Goal: Transaction & Acquisition: Purchase product/service

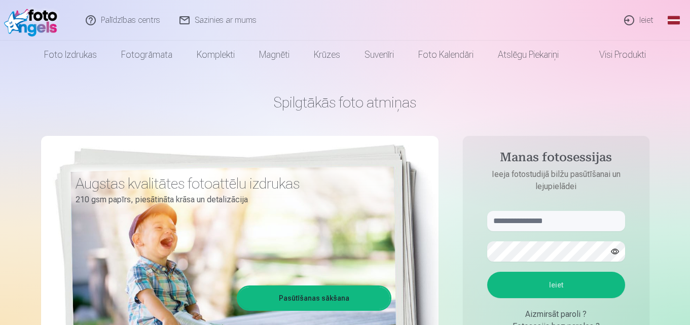
click at [643, 18] on link "Ieiet" at bounding box center [639, 20] width 49 height 41
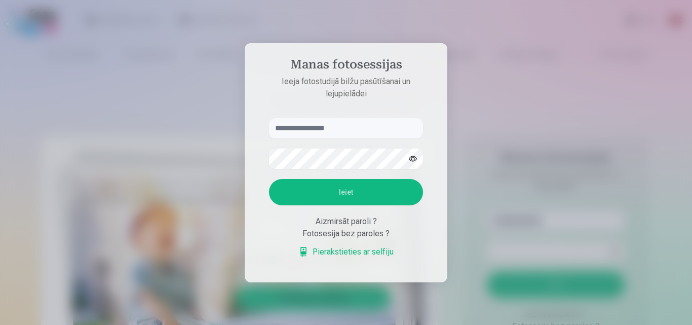
click at [380, 123] on input "text" at bounding box center [346, 128] width 154 height 20
click at [360, 192] on button "Ieiet" at bounding box center [346, 192] width 154 height 26
click at [295, 118] on input "**********" at bounding box center [346, 128] width 154 height 20
type input "**********"
click at [316, 190] on button "Ieiet" at bounding box center [346, 192] width 154 height 26
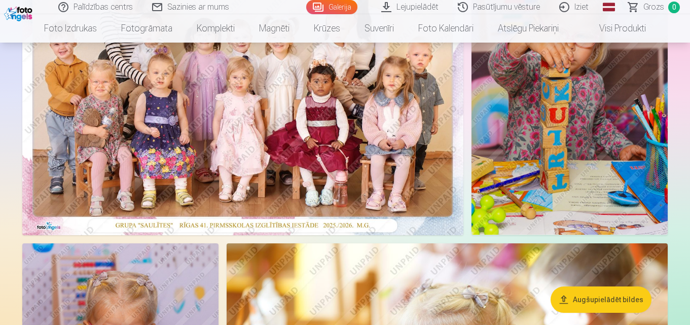
scroll to position [432, 0]
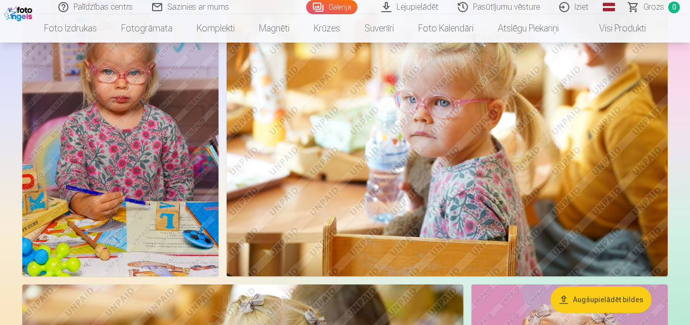
click at [608, 298] on button "Augšupielādēt bildes" at bounding box center [600, 299] width 101 height 26
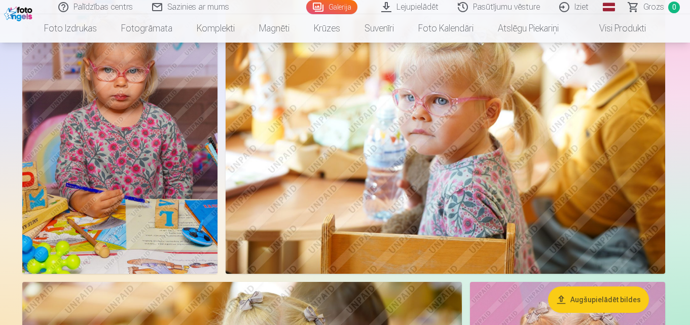
scroll to position [433, 0]
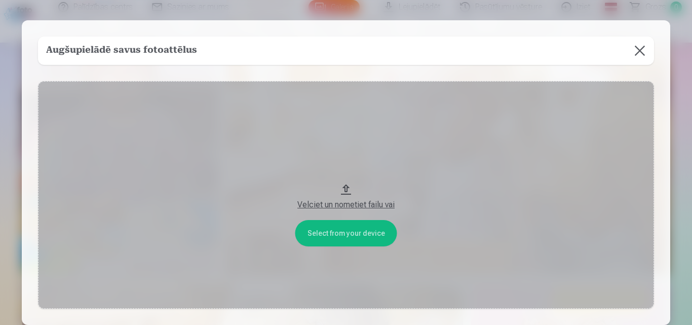
click at [641, 51] on button at bounding box center [640, 50] width 28 height 28
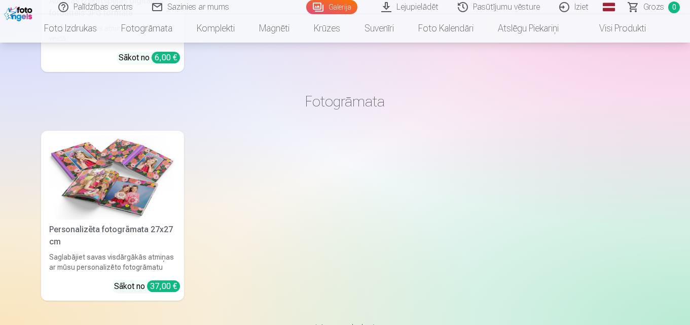
scroll to position [4201, 0]
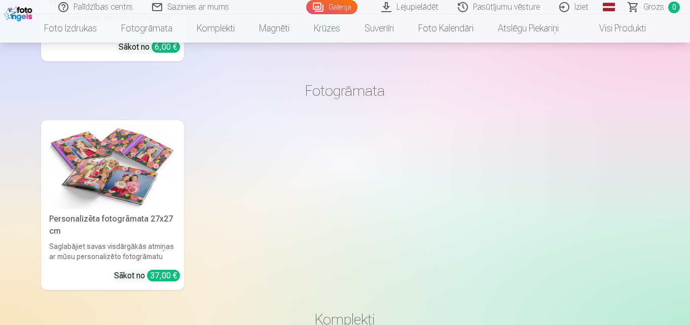
click at [147, 177] on img at bounding box center [112, 166] width 127 height 85
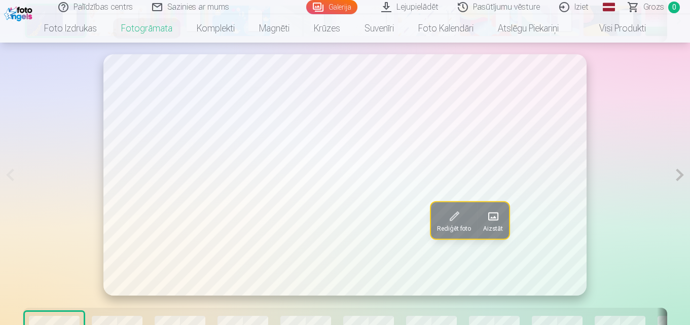
scroll to position [440, 0]
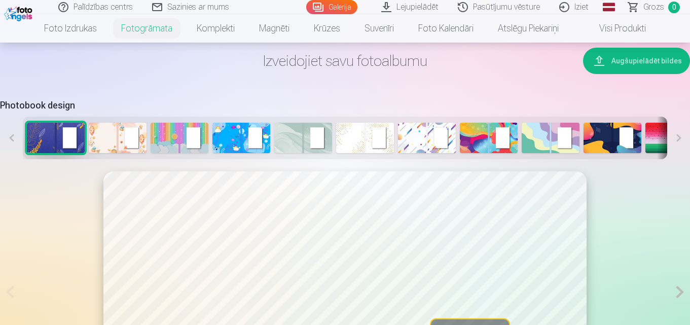
click at [280, 142] on img at bounding box center [303, 138] width 58 height 30
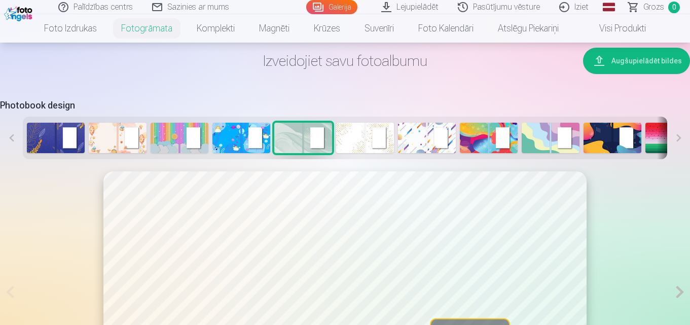
click at [347, 142] on img at bounding box center [365, 138] width 58 height 30
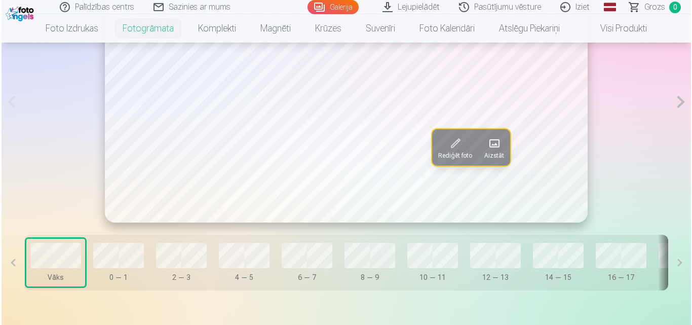
scroll to position [594, 0]
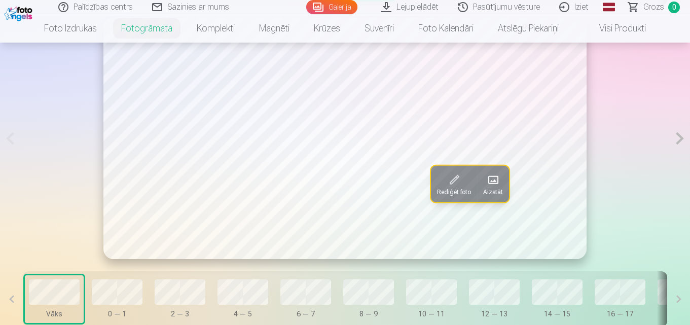
click at [492, 179] on span at bounding box center [493, 180] width 16 height 16
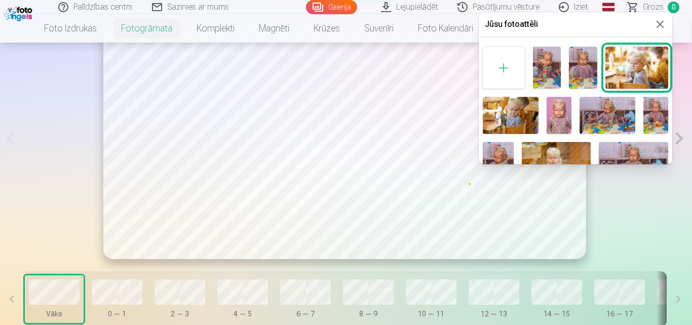
drag, startPoint x: 673, startPoint y: 92, endPoint x: 672, endPoint y: 99, distance: 7.2
click at [672, 99] on div at bounding box center [346, 162] width 692 height 325
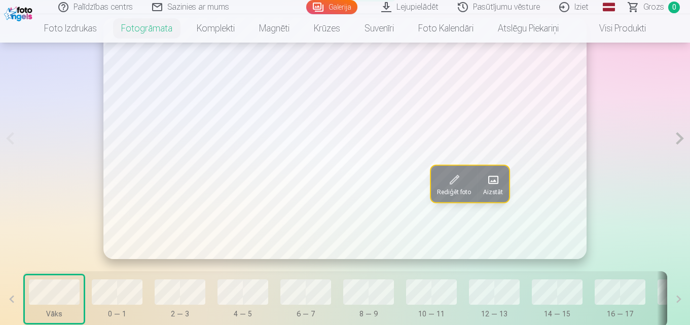
click at [486, 185] on button "Aizstāt" at bounding box center [493, 184] width 32 height 36
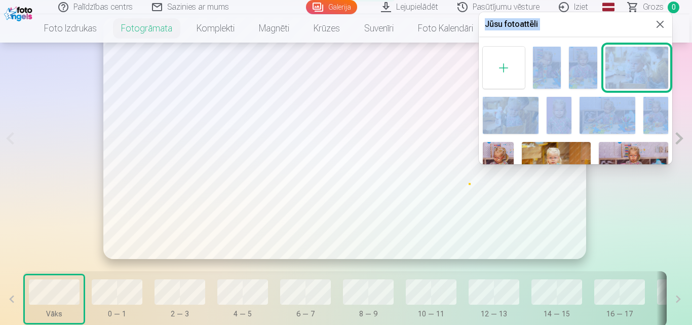
drag, startPoint x: 673, startPoint y: 92, endPoint x: 670, endPoint y: 105, distance: 13.6
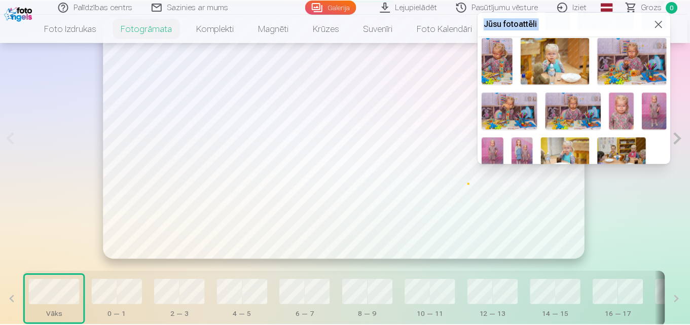
scroll to position [111, 0]
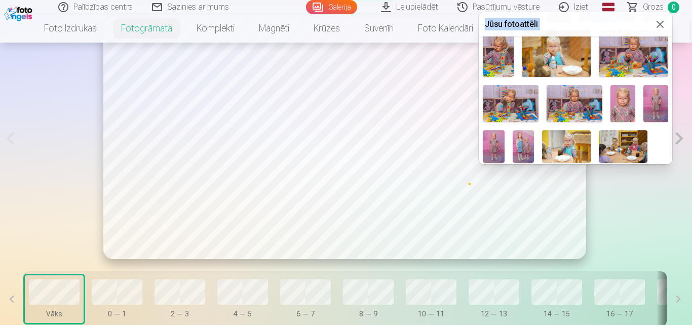
click at [528, 146] on img at bounding box center [524, 146] width 22 height 32
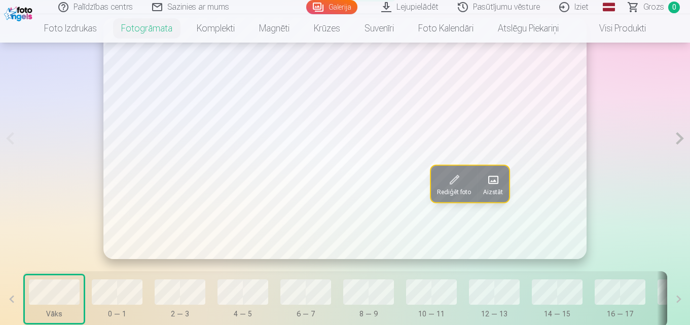
click at [680, 144] on button at bounding box center [679, 138] width 21 height 241
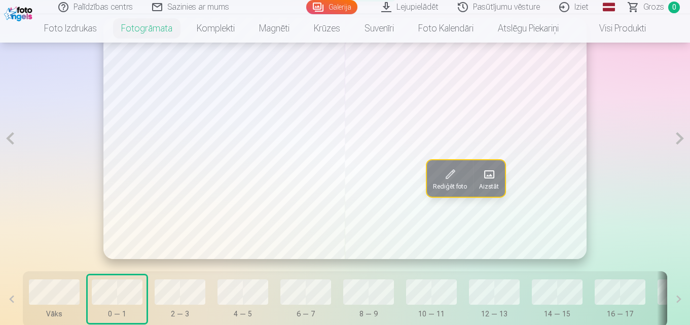
click at [680, 144] on button at bounding box center [679, 138] width 21 height 241
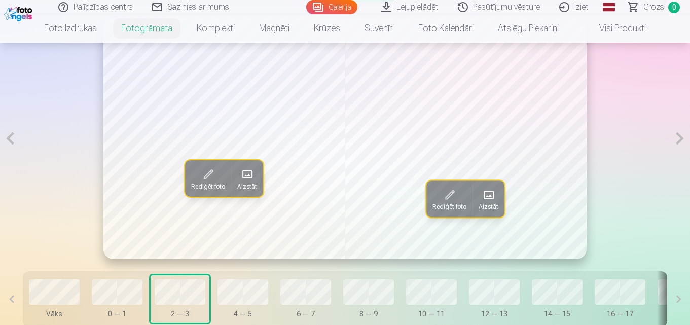
click at [680, 144] on button at bounding box center [679, 138] width 21 height 241
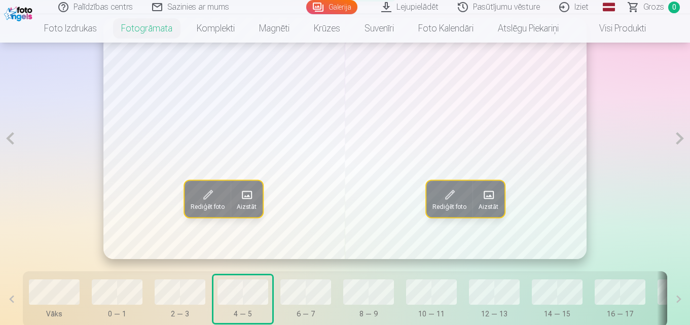
click at [680, 144] on button at bounding box center [679, 138] width 21 height 241
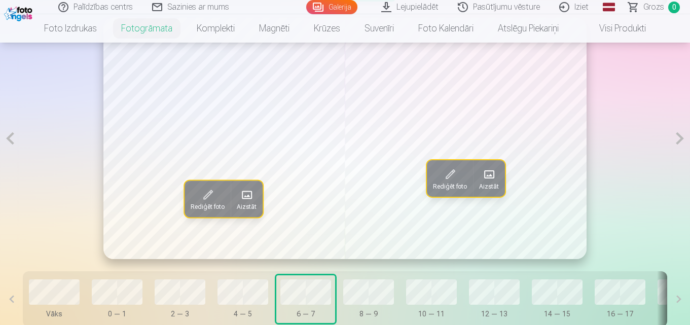
click at [458, 186] on span "Rediģēt foto" at bounding box center [450, 186] width 34 height 8
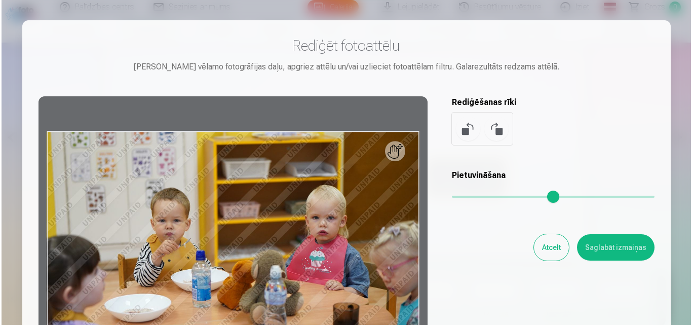
scroll to position [595, 0]
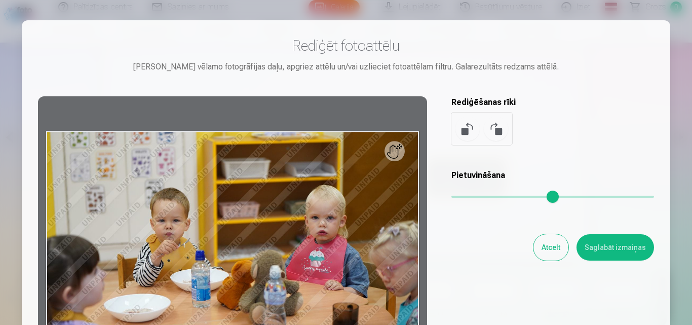
click at [551, 251] on button "Atcelt" at bounding box center [551, 247] width 35 height 26
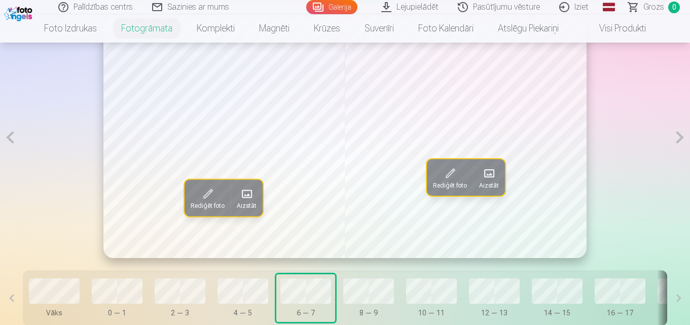
click at [486, 184] on span "Aizstāt" at bounding box center [489, 185] width 20 height 8
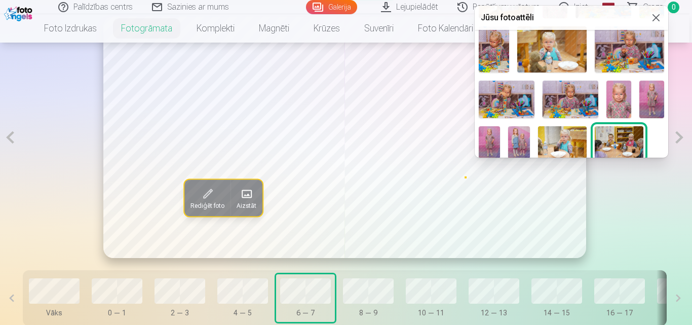
scroll to position [111, 0]
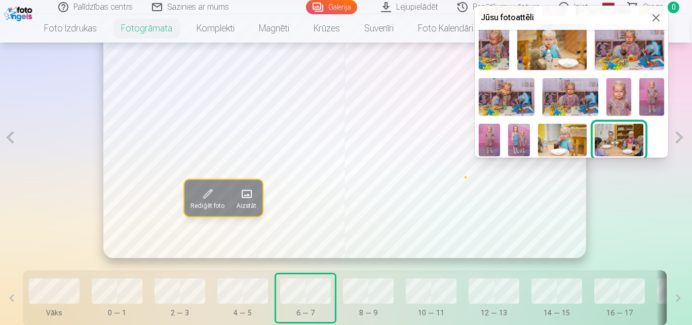
click at [654, 13] on button at bounding box center [656, 18] width 12 height 12
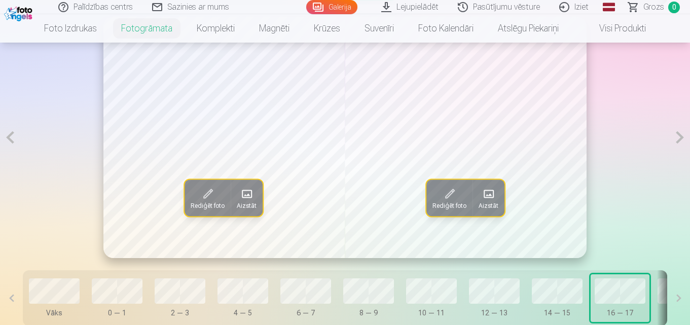
click at [487, 209] on span "Aizstāt" at bounding box center [488, 206] width 20 height 8
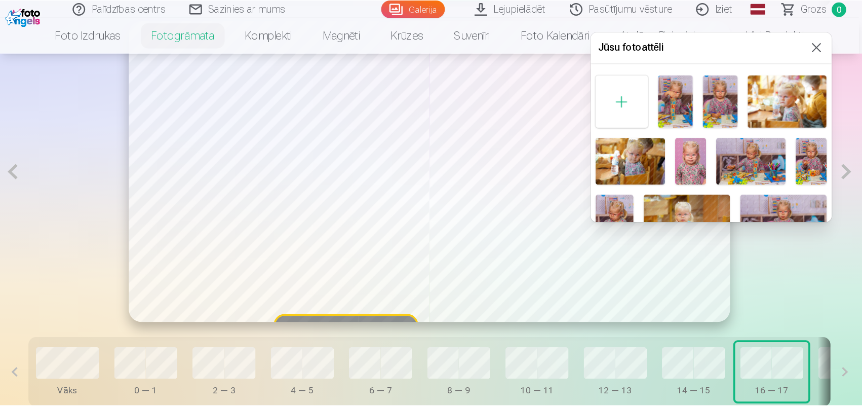
scroll to position [594, 0]
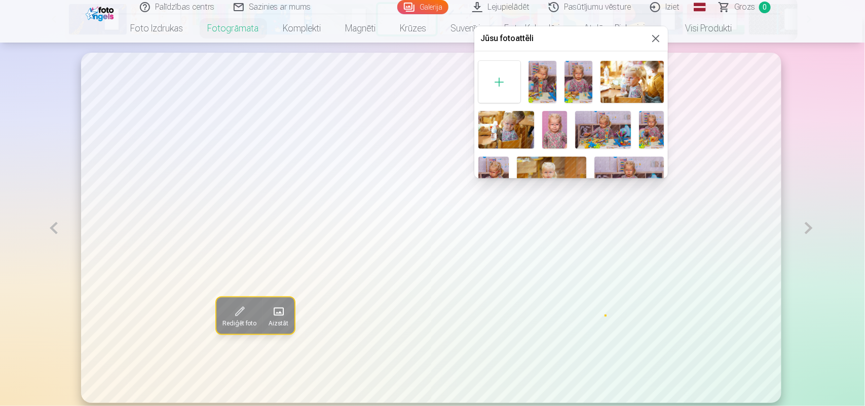
click at [671, 4] on div at bounding box center [432, 203] width 865 height 406
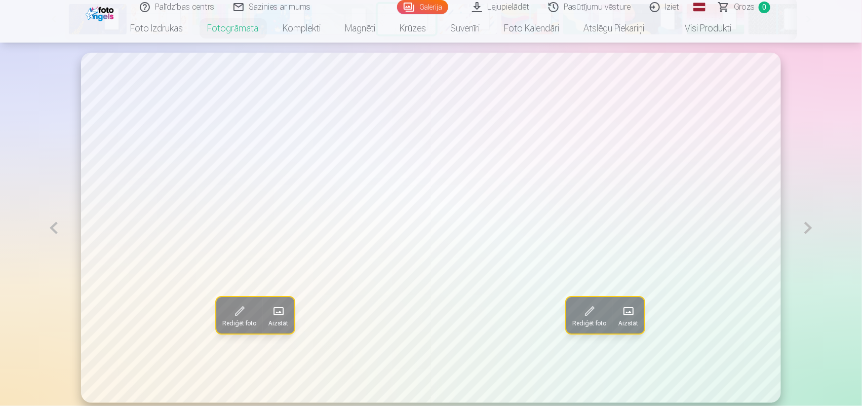
click at [671, 8] on link "Iziet" at bounding box center [665, 7] width 49 height 14
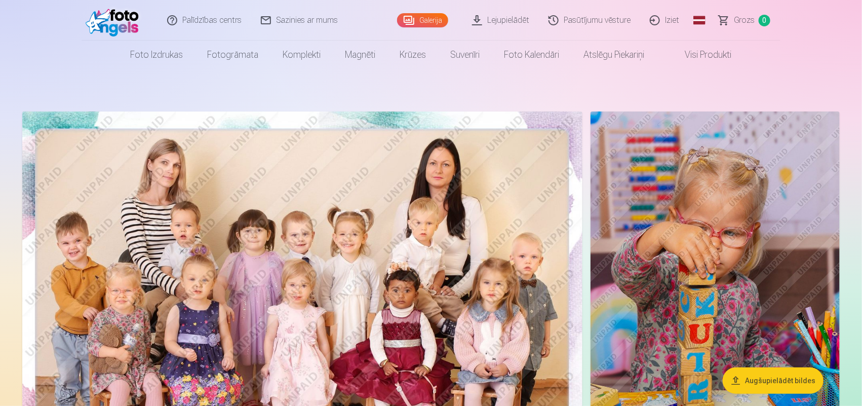
click at [514, 24] on link "Lejupielādēt" at bounding box center [501, 20] width 77 height 41
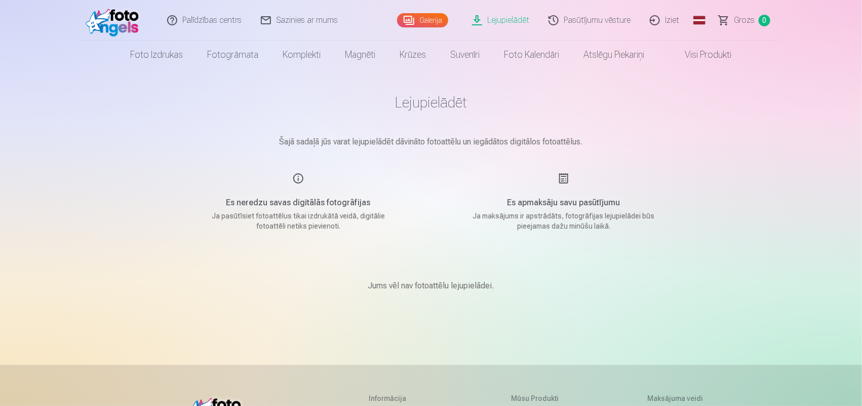
click at [439, 21] on link "Galerija" at bounding box center [422, 20] width 51 height 14
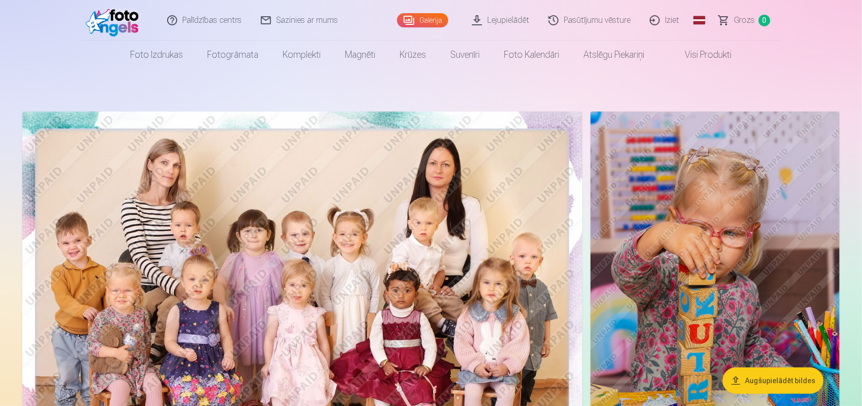
click at [338, 224] on img at bounding box center [302, 298] width 560 height 374
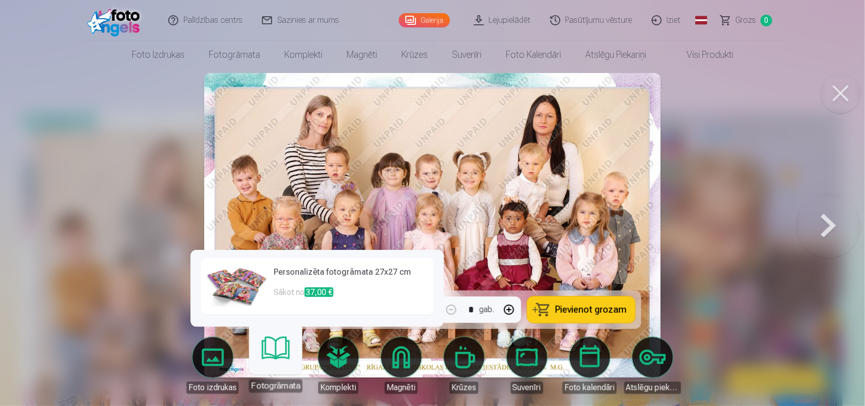
click at [277, 324] on link "Fotogrāmata" at bounding box center [275, 361] width 62 height 62
click at [333, 272] on h6 "Personalizēta fotogrāmata 27x27 cm" at bounding box center [351, 276] width 154 height 20
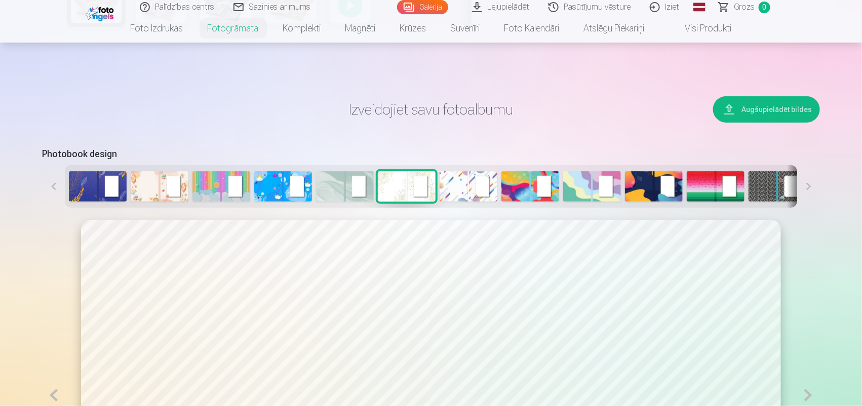
scroll to position [380, 0]
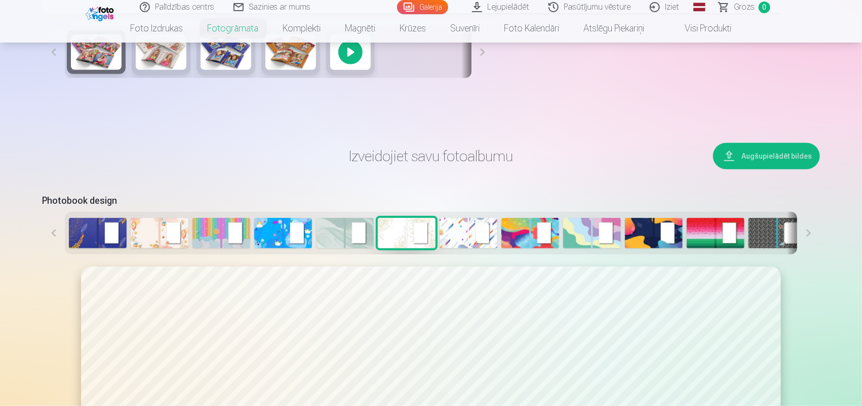
drag, startPoint x: 861, startPoint y: 64, endPoint x: 860, endPoint y: 91, distance: 26.9
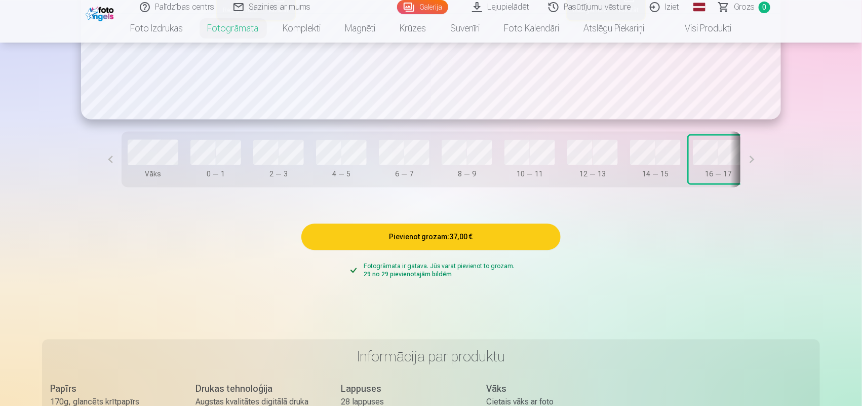
scroll to position [831, 0]
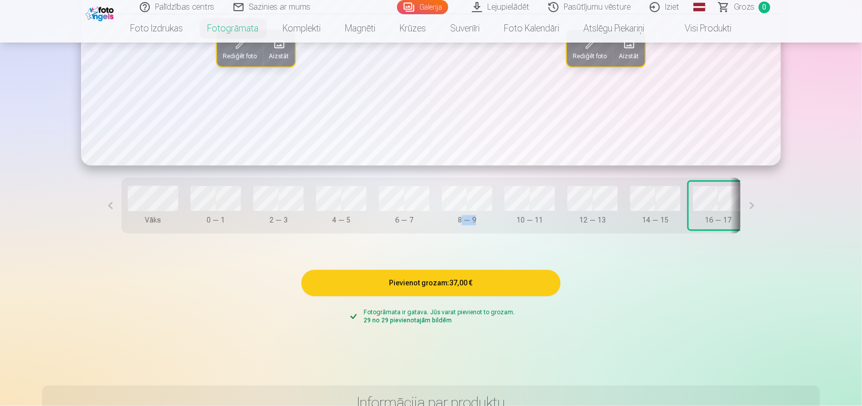
drag, startPoint x: 462, startPoint y: 236, endPoint x: 482, endPoint y: 236, distance: 20.3
click at [482, 234] on div "Vāks 0 — 1 2 — 3 4 — 5 6 — 7 8 — 9 10 — 11 12 — 13 14 — 15 16 — 17 18 — 19 20 —…" at bounding box center [431, 206] width 619 height 56
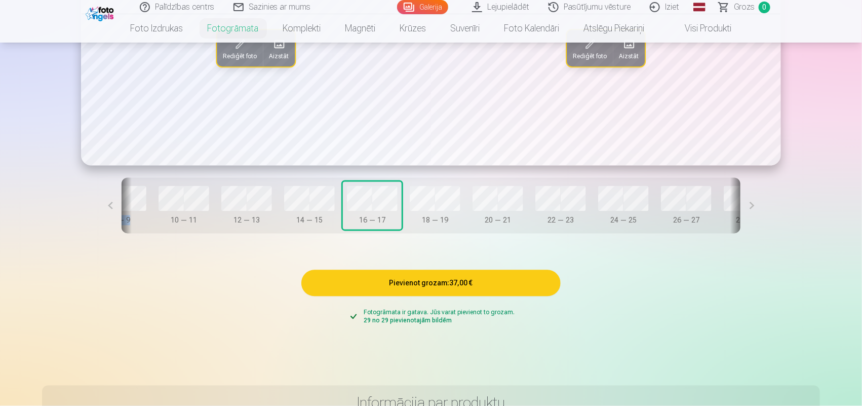
scroll to position [0, 386]
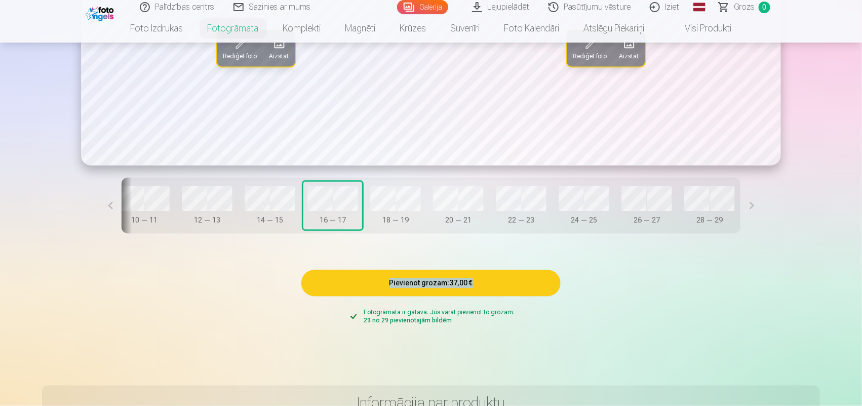
drag, startPoint x: 728, startPoint y: 236, endPoint x: 471, endPoint y: 266, distance: 258.7
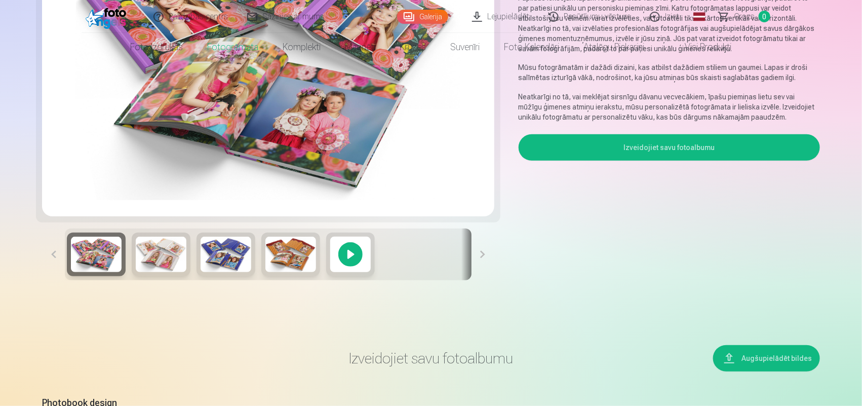
scroll to position [0, 0]
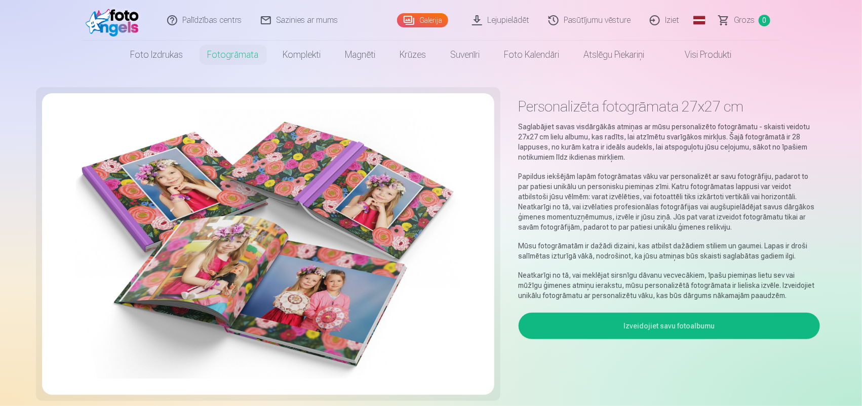
click at [688, 324] on button "Izveidojiet savu fotoalbumu" at bounding box center [669, 326] width 301 height 26
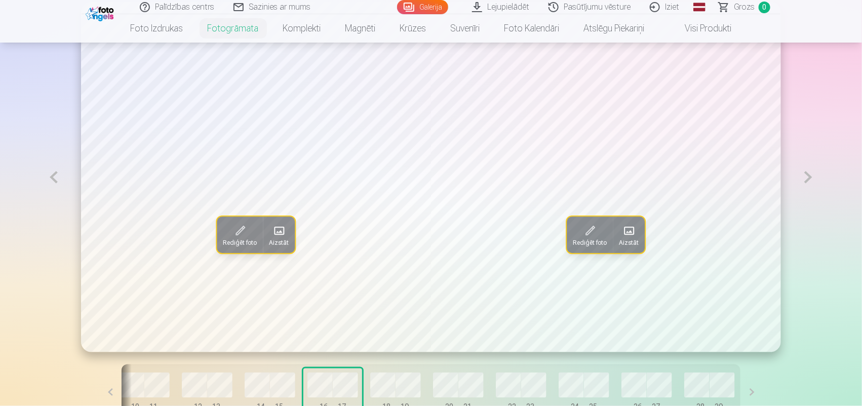
scroll to position [964, 0]
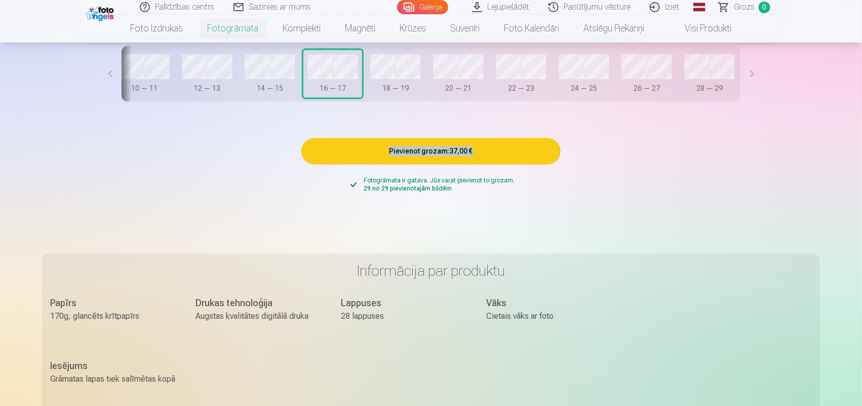
click at [689, 79] on button at bounding box center [752, 74] width 23 height 56
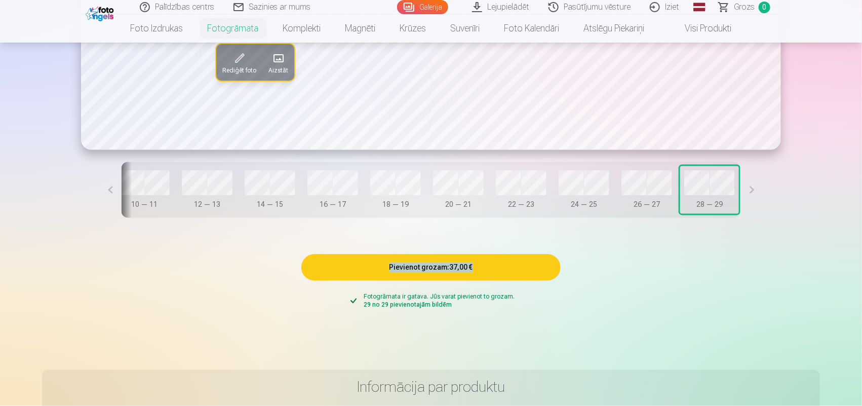
scroll to position [855, 0]
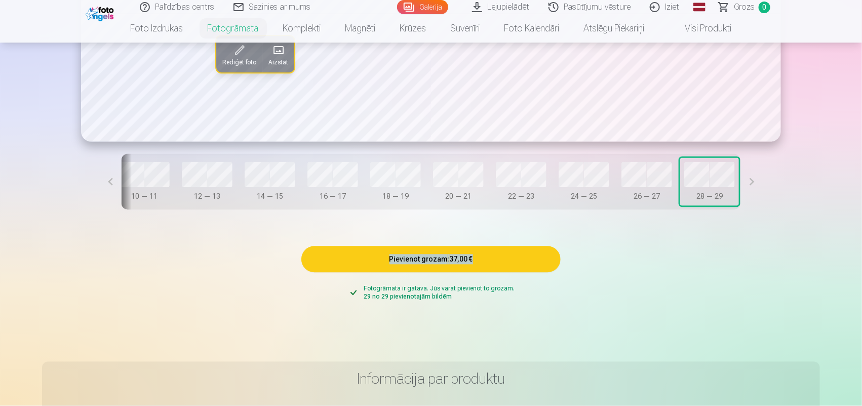
click at [665, 11] on link "Iziet" at bounding box center [665, 7] width 49 height 14
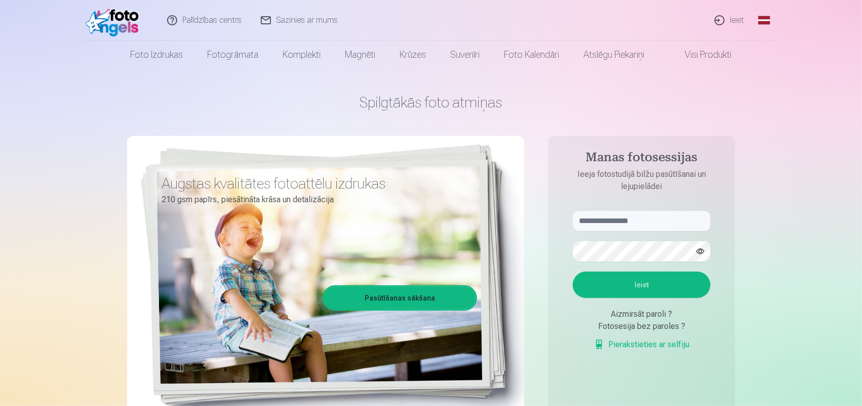
click at [733, 20] on link "Ieiet" at bounding box center [730, 20] width 49 height 41
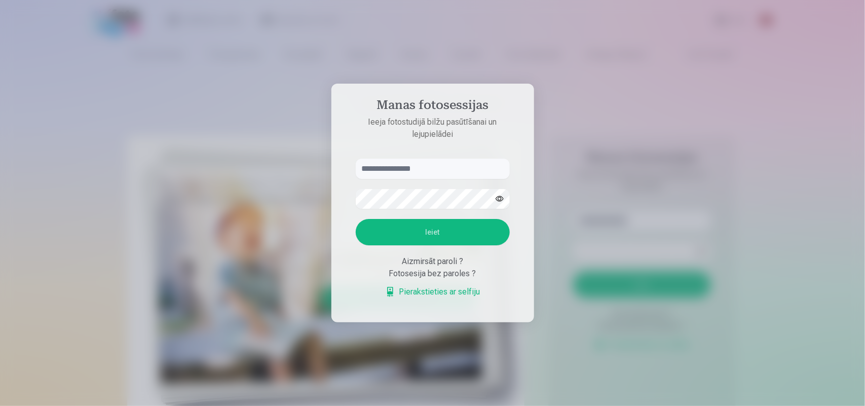
click at [407, 175] on input "text" at bounding box center [433, 169] width 154 height 20
type input "*"
type input "**********"
click at [418, 229] on button "Ieiet" at bounding box center [433, 232] width 154 height 26
